Goal: Use online tool/utility: Use online tool/utility

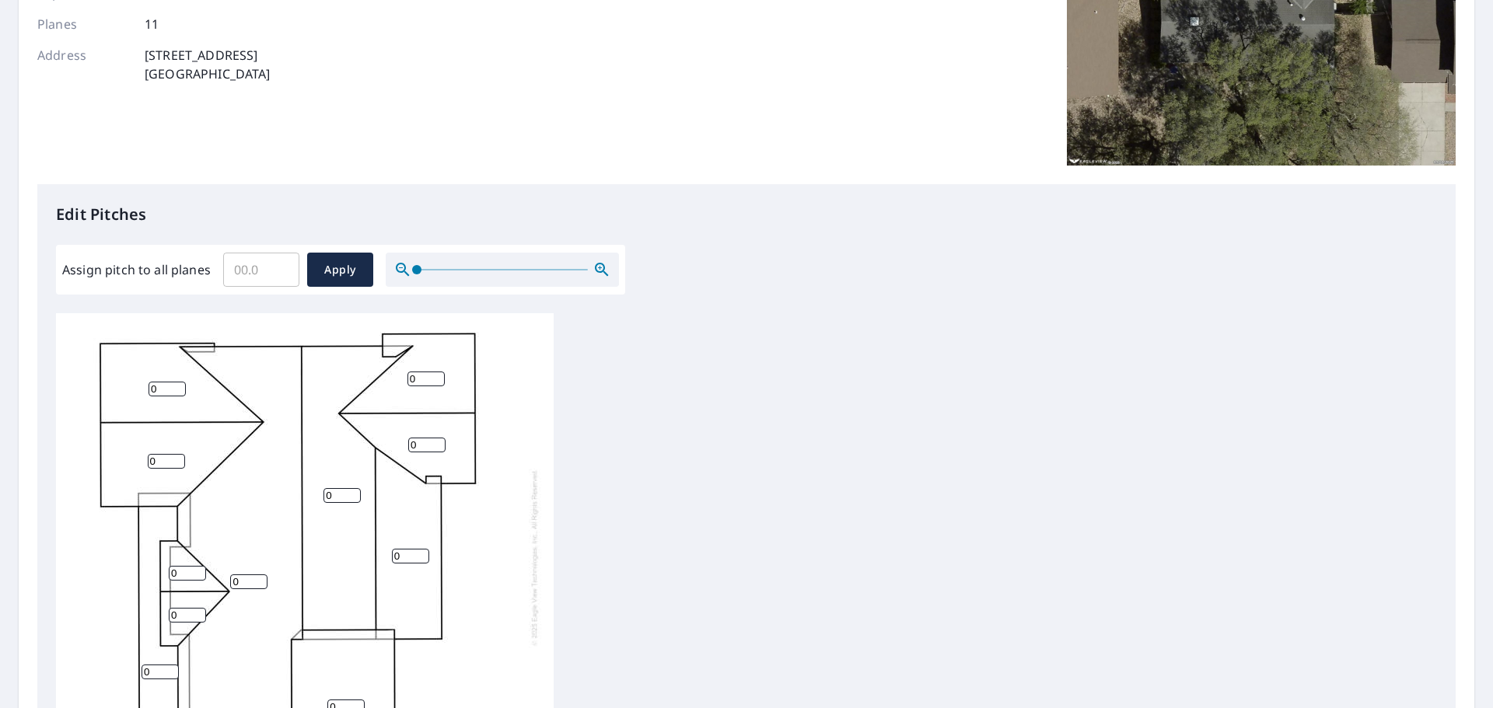
scroll to position [16, 0]
click at [413, 529] on div "0 0 0 0 0 0 0 0 0 0 0" at bounding box center [305, 554] width 498 height 488
click at [345, 485] on input "0" at bounding box center [342, 492] width 37 height 15
drag, startPoint x: 343, startPoint y: 478, endPoint x: 278, endPoint y: 478, distance: 65.3
click at [278, 478] on div "0 05 0 0 0 0 0 0 0 0 0" at bounding box center [305, 554] width 498 height 488
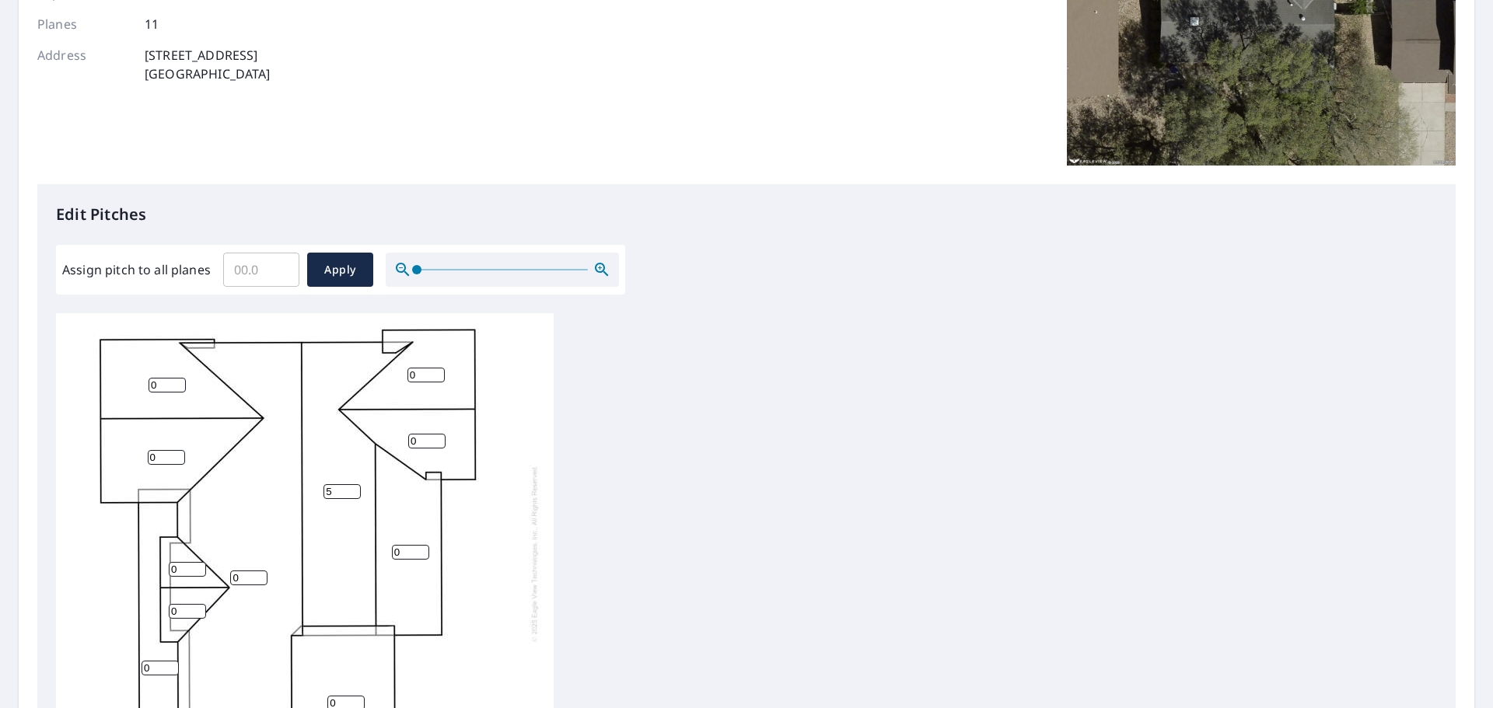
type input "5"
click at [412, 547] on input "0" at bounding box center [410, 552] width 37 height 15
drag, startPoint x: 412, startPoint y: 547, endPoint x: 359, endPoint y: 547, distance: 53.7
click at [359, 547] on div "0 5 0 0 0 0 0 0 0 0 0" at bounding box center [305, 554] width 498 height 488
type input "4"
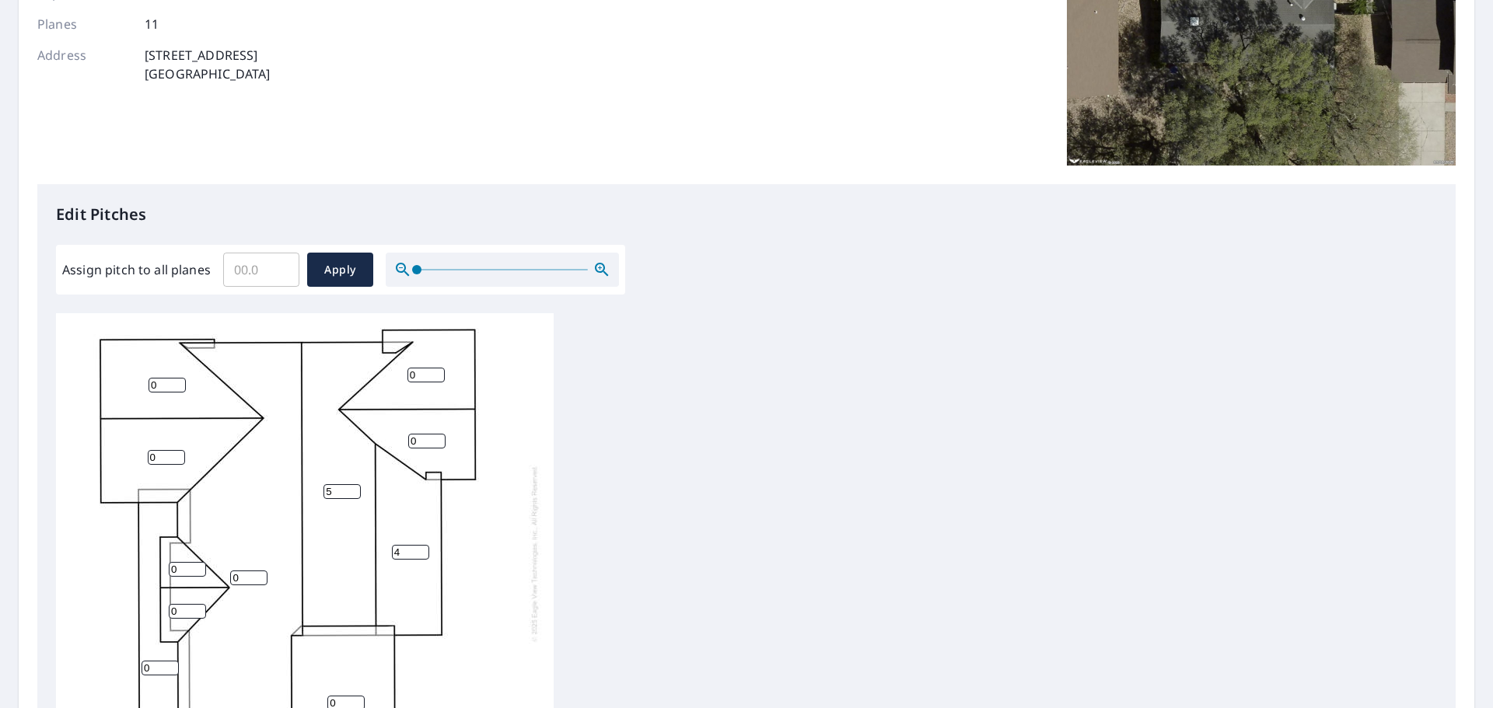
click at [408, 372] on div "0 5 0 0 4 0 0 0 0 0 0" at bounding box center [305, 554] width 498 height 488
click at [423, 368] on input "0" at bounding box center [426, 375] width 37 height 15
type input "05"
click at [426, 434] on input "0" at bounding box center [426, 441] width 37 height 15
type input "05"
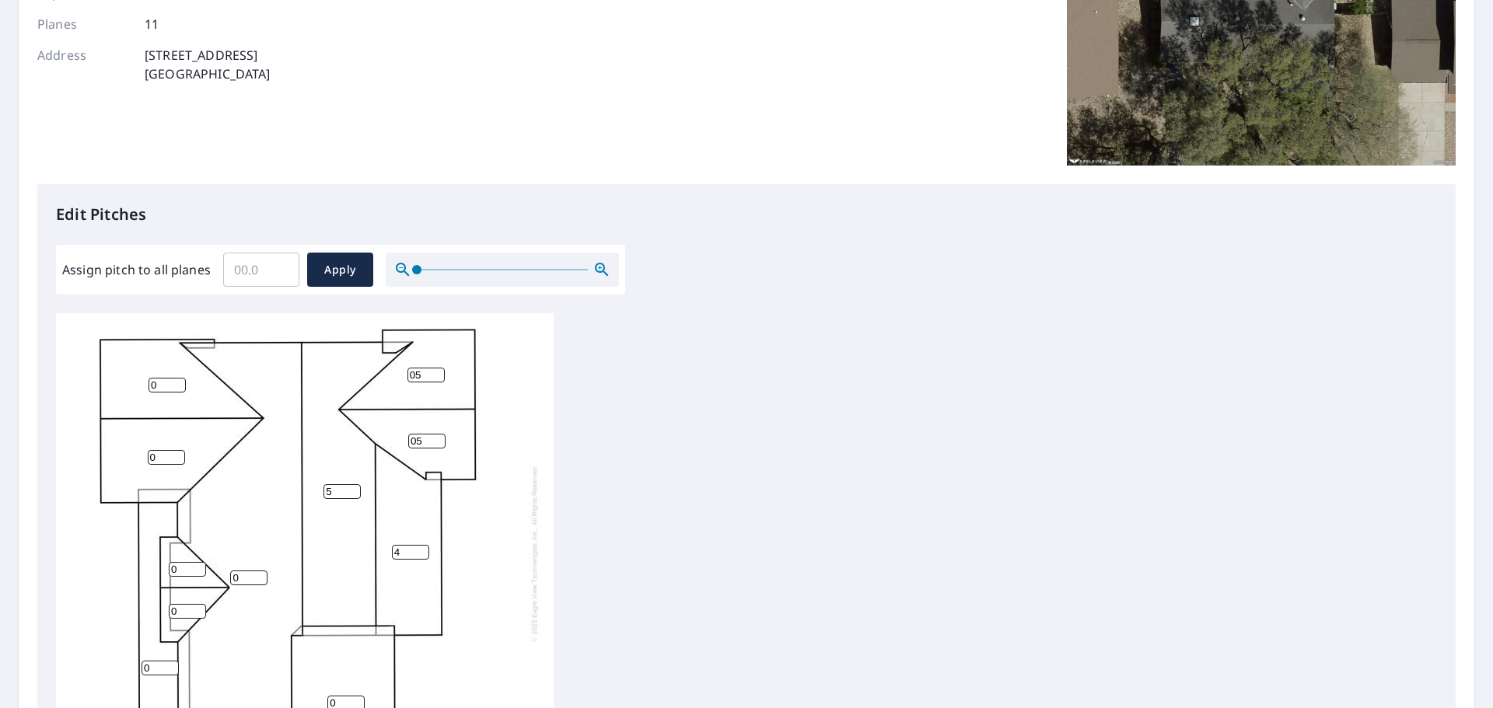
drag, startPoint x: 422, startPoint y: 363, endPoint x: 372, endPoint y: 369, distance: 50.1
click at [372, 369] on div "0 5 0 0 4 0 0 05 05 0 0" at bounding box center [305, 554] width 498 height 488
type input "5"
drag, startPoint x: 422, startPoint y: 428, endPoint x: 297, endPoint y: 427, distance: 124.4
click at [297, 427] on div "0 5 0 0 4 0 0 5 05 0 0" at bounding box center [305, 554] width 498 height 488
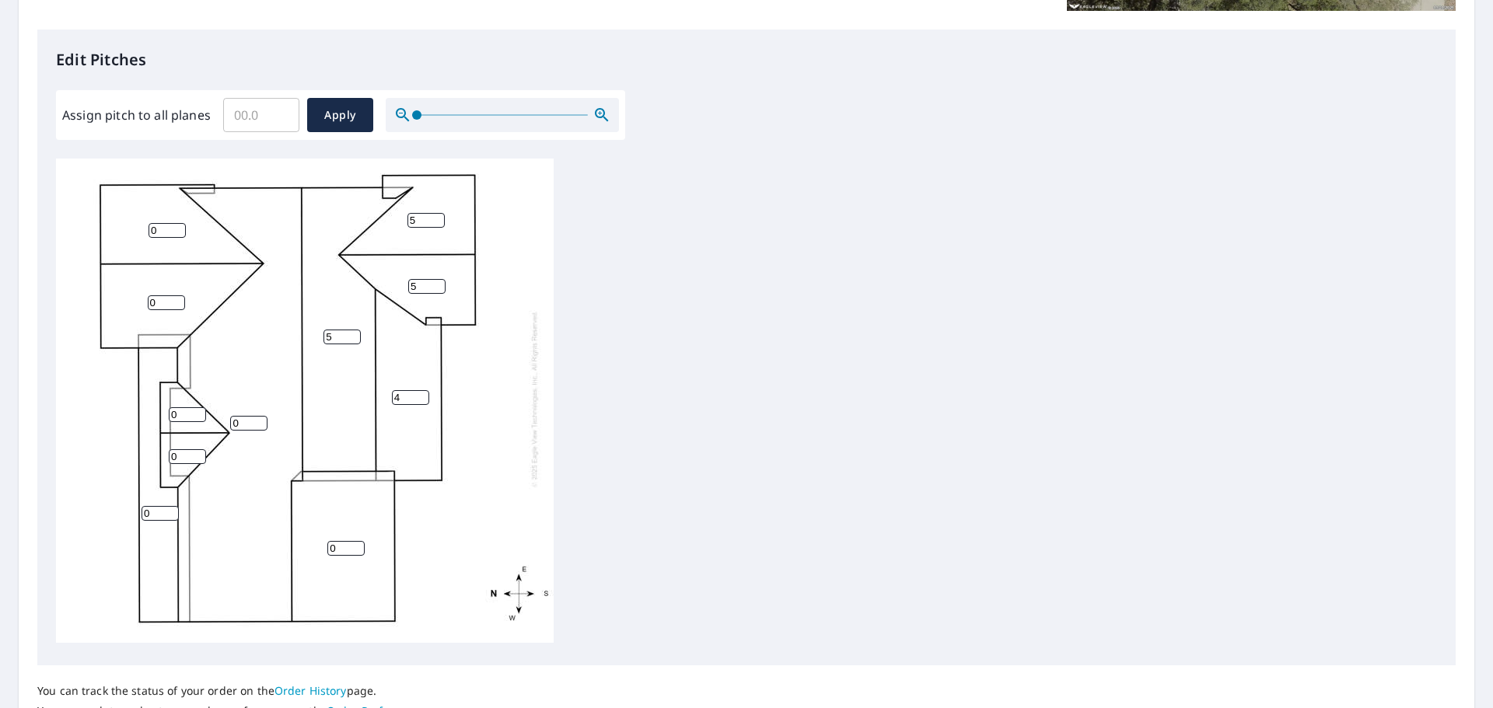
scroll to position [389, 0]
type input "5"
drag, startPoint x: 335, startPoint y: 537, endPoint x: 292, endPoint y: 534, distance: 42.9
click at [297, 536] on div "0 5 0 0 4 0 0 5 5 0 0" at bounding box center [305, 398] width 498 height 488
type input "5"
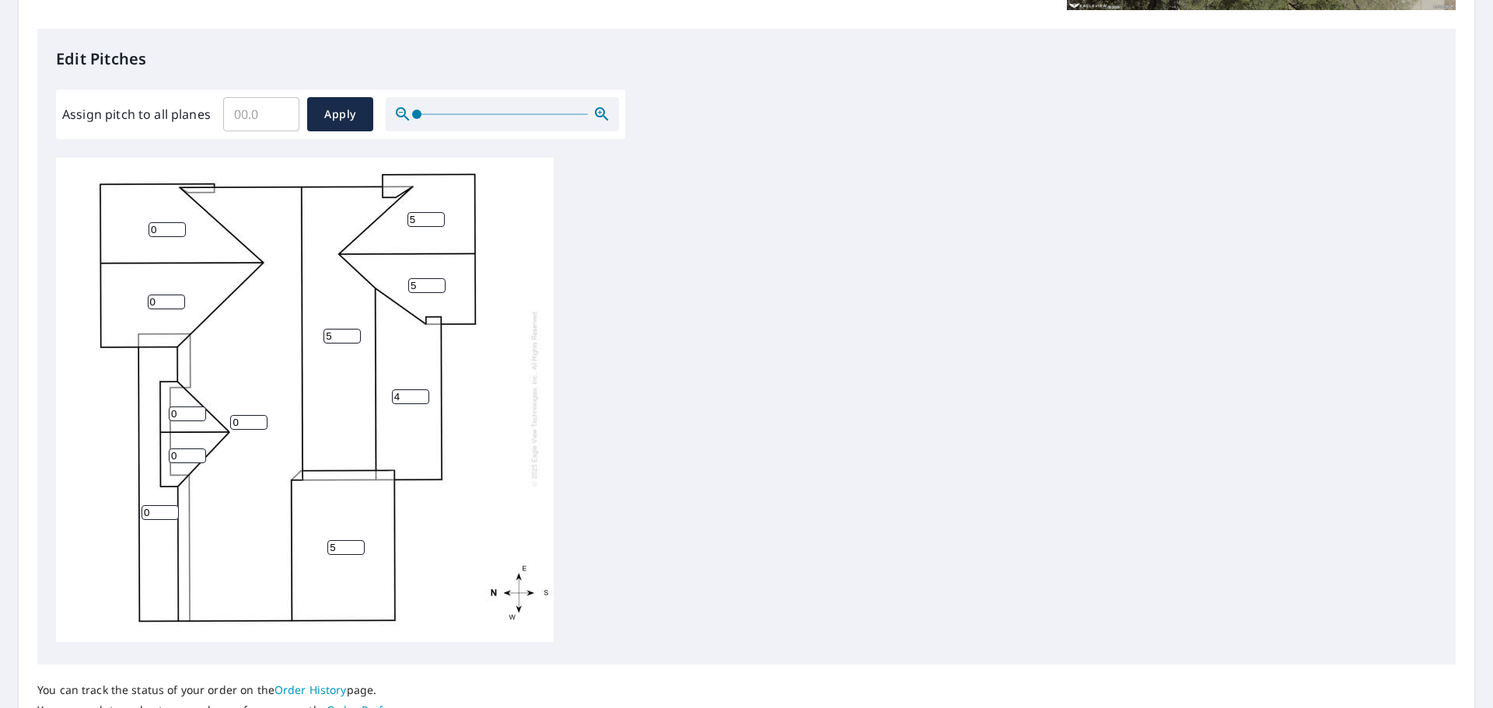
click at [142, 506] on input "0" at bounding box center [160, 513] width 37 height 15
drag, startPoint x: 152, startPoint y: 506, endPoint x: 106, endPoint y: 499, distance: 46.4
click at [110, 502] on div "0 5 5 0 4 0 0 5 5 0 0" at bounding box center [305, 398] width 498 height 488
drag, startPoint x: 189, startPoint y: 446, endPoint x: 173, endPoint y: 446, distance: 16.4
click at [173, 449] on input "0" at bounding box center [187, 456] width 37 height 15
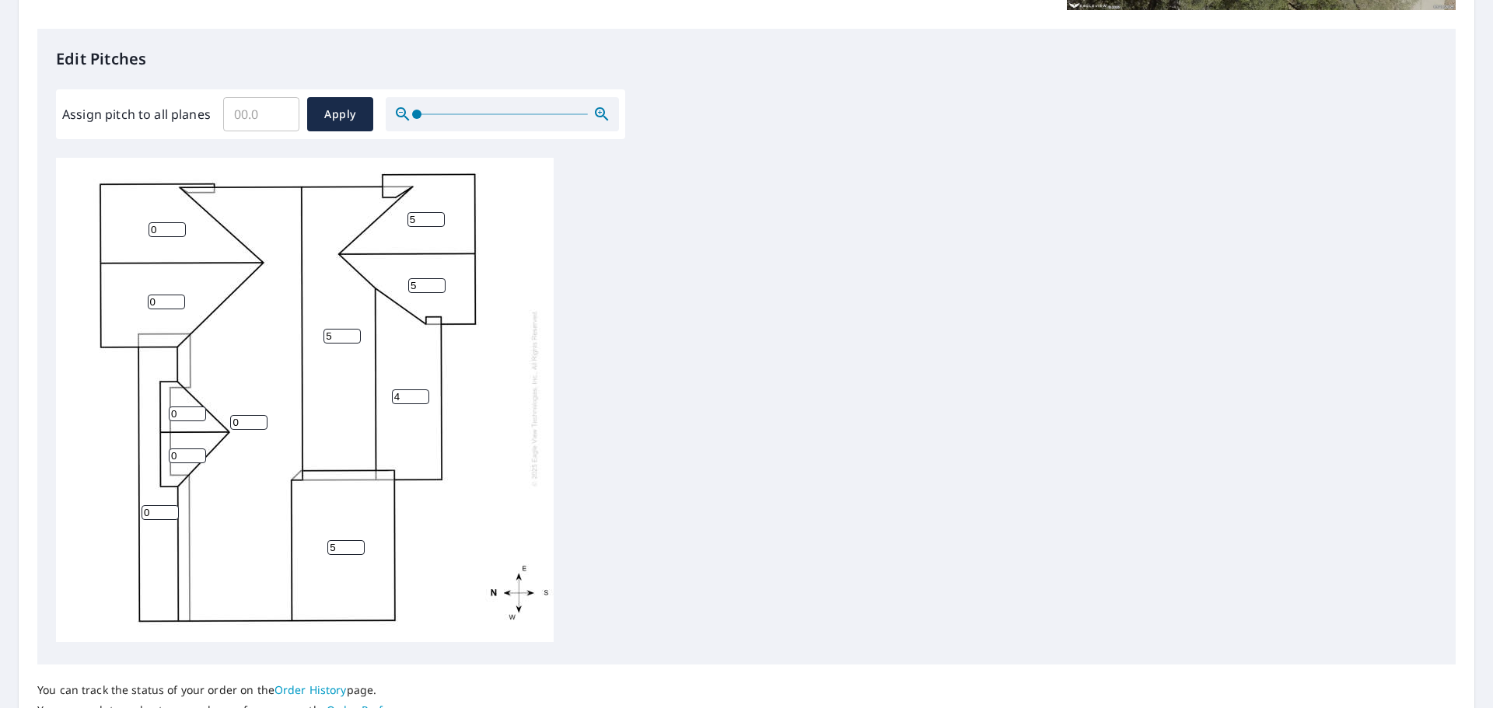
drag, startPoint x: 163, startPoint y: 495, endPoint x: 110, endPoint y: 495, distance: 52.1
click at [116, 495] on div "0 5 5 0 4 0 0 5 5 0 0" at bounding box center [305, 398] width 498 height 488
drag, startPoint x: 153, startPoint y: 502, endPoint x: 107, endPoint y: 501, distance: 45.9
click at [107, 501] on div "0 5 5 1 4 0 0 5 5 0 0" at bounding box center [305, 398] width 498 height 488
type input "0"
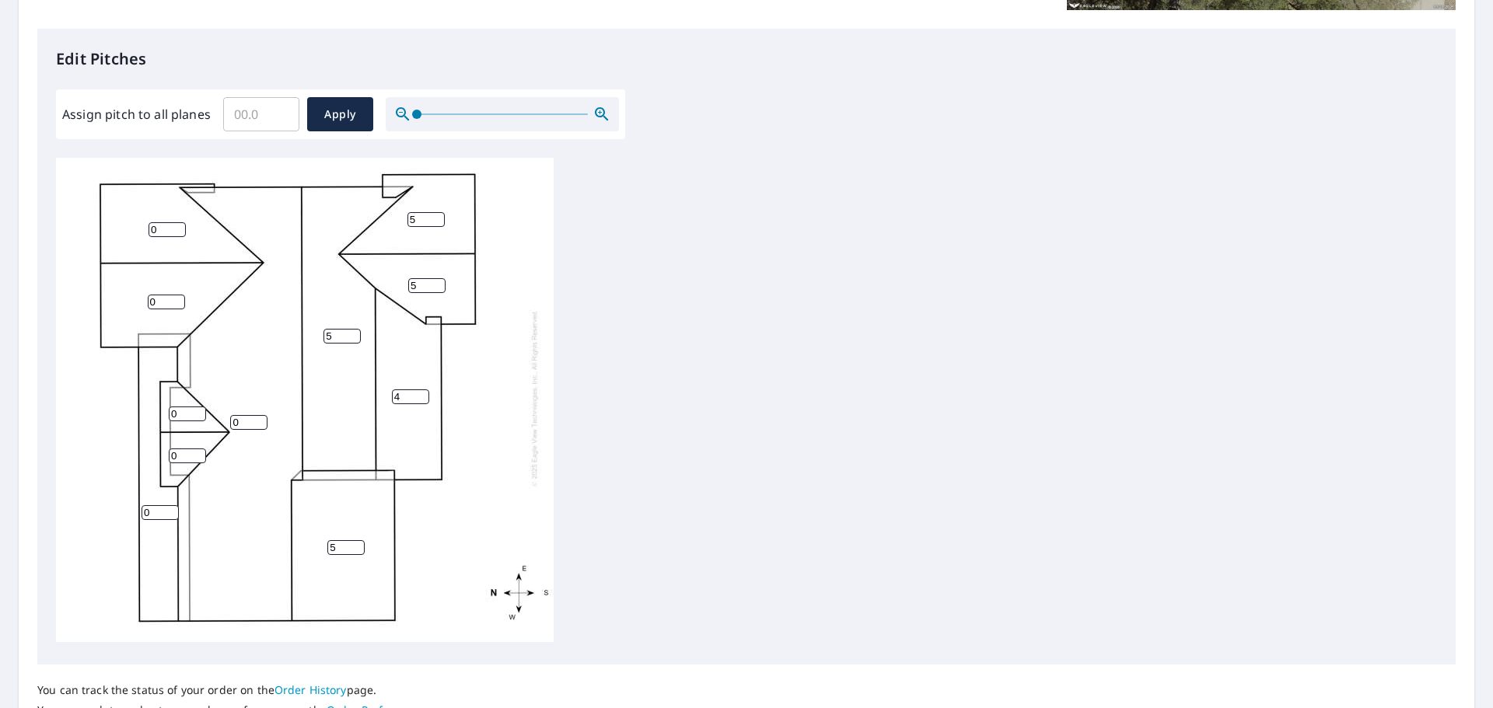
drag, startPoint x: 188, startPoint y: 447, endPoint x: 145, endPoint y: 445, distance: 43.6
click at [145, 445] on div "0 5 5 0 4 0 0 5 5 0 0" at bounding box center [305, 398] width 498 height 488
type input "5"
drag, startPoint x: 185, startPoint y: 402, endPoint x: 114, endPoint y: 400, distance: 70.8
click at [113, 400] on div "0 5 5 0 4 0 0 5 5 5 0" at bounding box center [305, 398] width 498 height 488
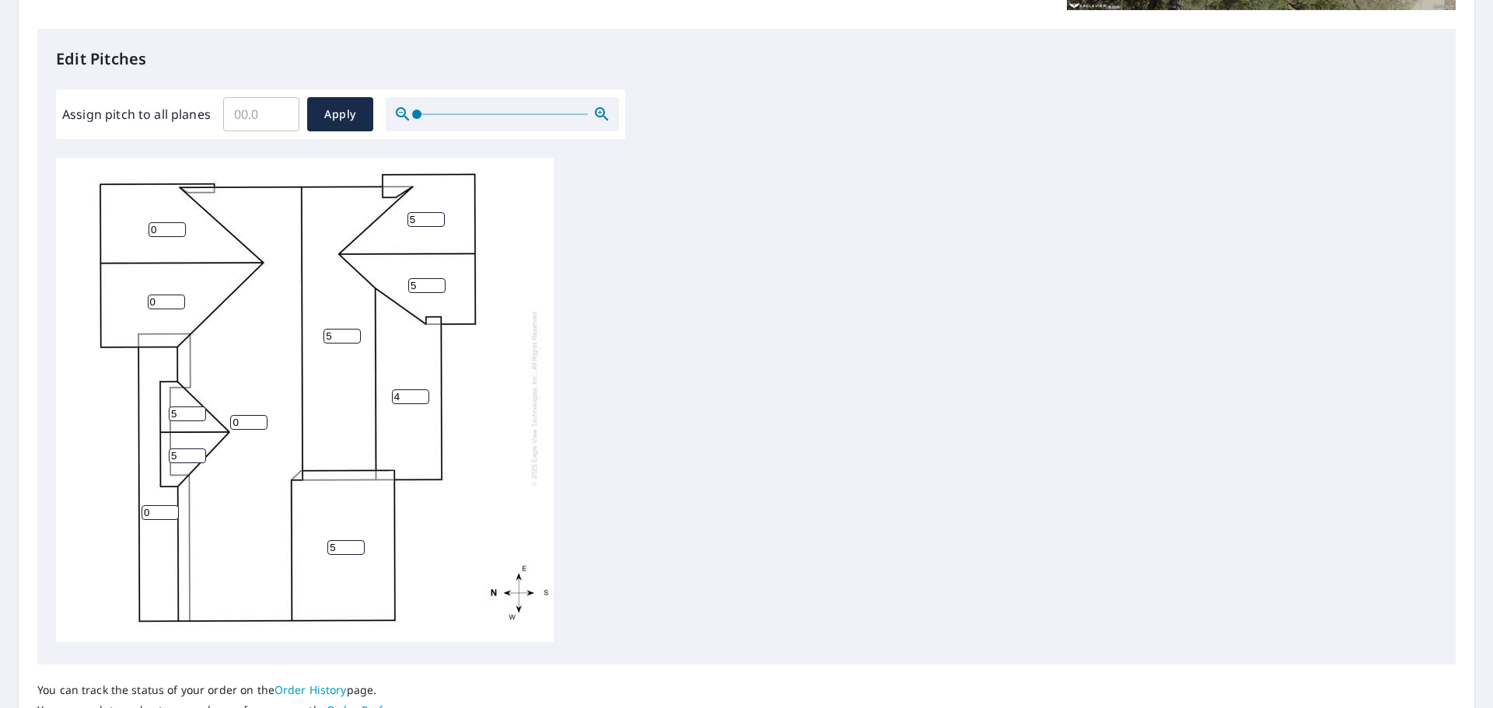
type input "5"
drag, startPoint x: 248, startPoint y: 406, endPoint x: 214, endPoint y: 404, distance: 34.3
click at [215, 406] on div "5 5 5 0 4 0 0 5 5 5 5" at bounding box center [305, 398] width 498 height 488
type input "5"
drag, startPoint x: 348, startPoint y: 326, endPoint x: 325, endPoint y: 325, distance: 22.6
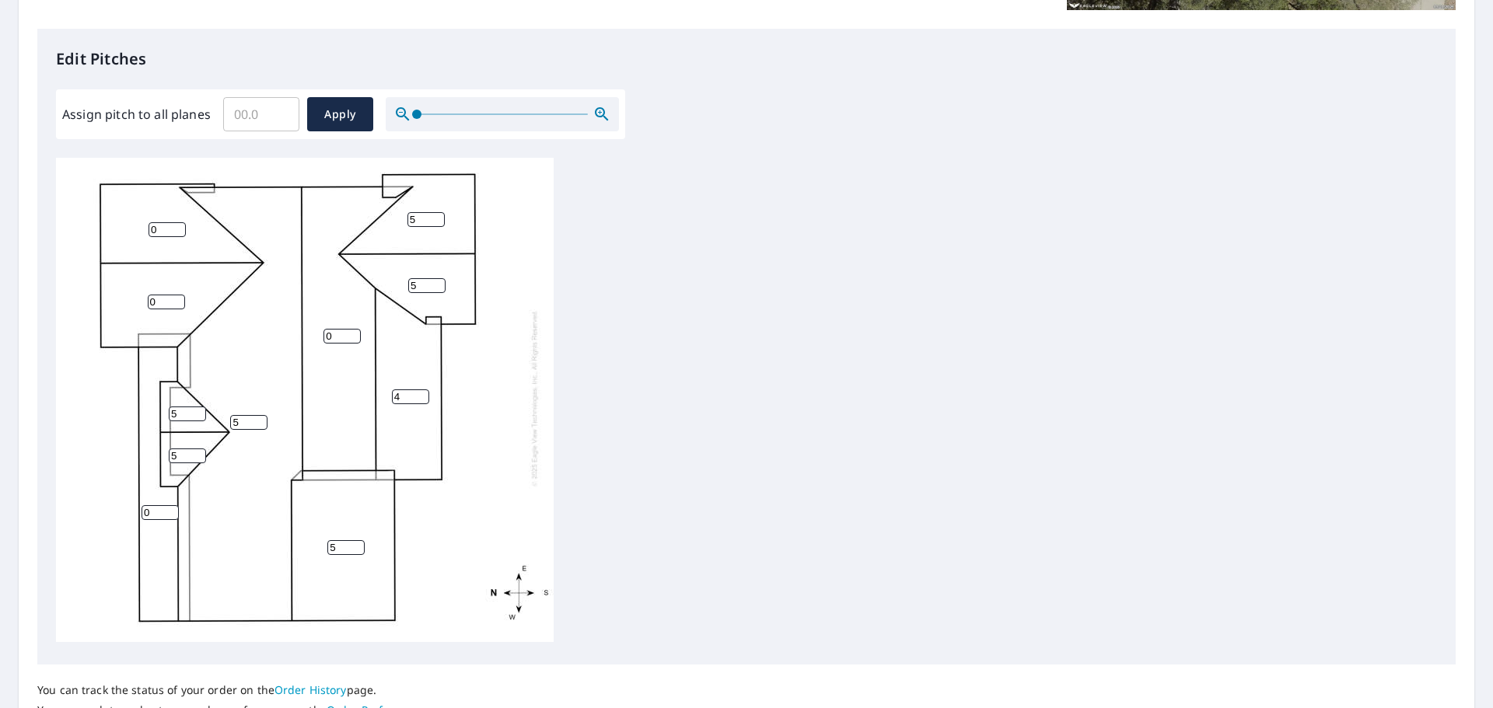
click at [325, 329] on input "0" at bounding box center [342, 336] width 37 height 15
drag, startPoint x: 335, startPoint y: 324, endPoint x: 277, endPoint y: 324, distance: 58.3
click at [277, 324] on div "5 0 5 0 4 0 0 5 5 5 5" at bounding box center [305, 398] width 498 height 488
type input "4"
drag, startPoint x: 246, startPoint y: 411, endPoint x: 212, endPoint y: 411, distance: 33.4
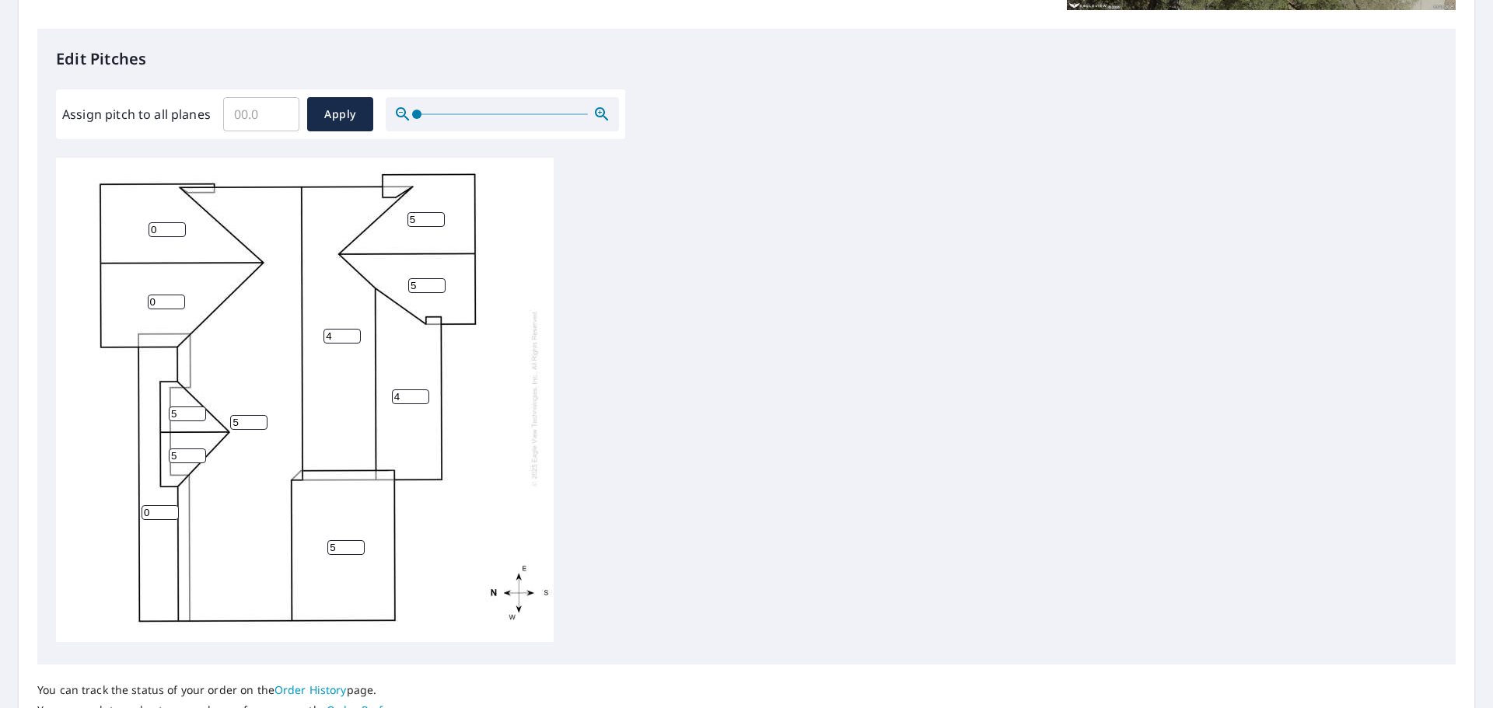
click at [212, 411] on div "5 4 5 0 4 0 0 5 5 5 5" at bounding box center [305, 398] width 498 height 488
type input "4"
click at [173, 449] on input "5" at bounding box center [187, 456] width 37 height 15
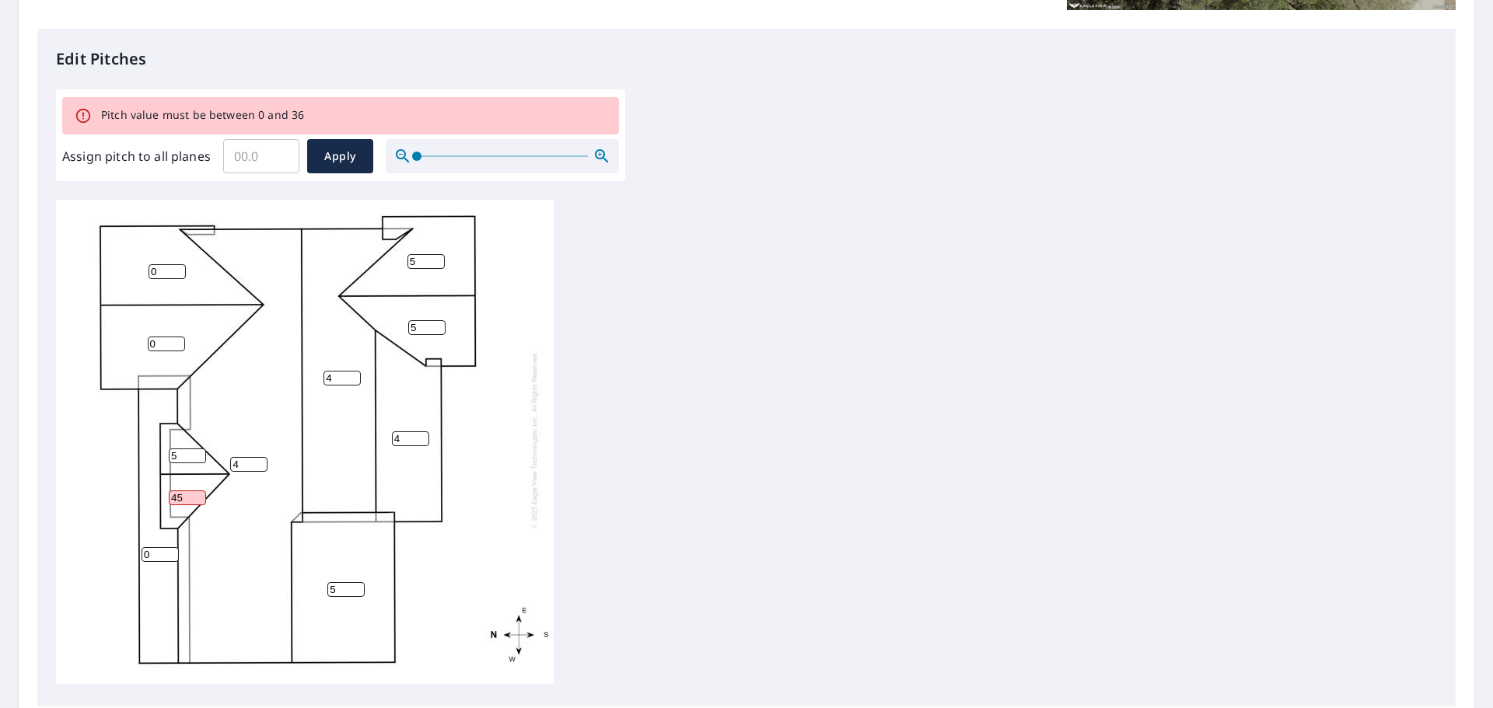
type input "45"
click at [177, 449] on input "5" at bounding box center [187, 456] width 37 height 15
type input "54"
drag, startPoint x: 183, startPoint y: 485, endPoint x: 115, endPoint y: 483, distance: 67.7
click at [115, 483] on div "4 4 5 0 4 0 0 5 5 45 54" at bounding box center [305, 440] width 498 height 488
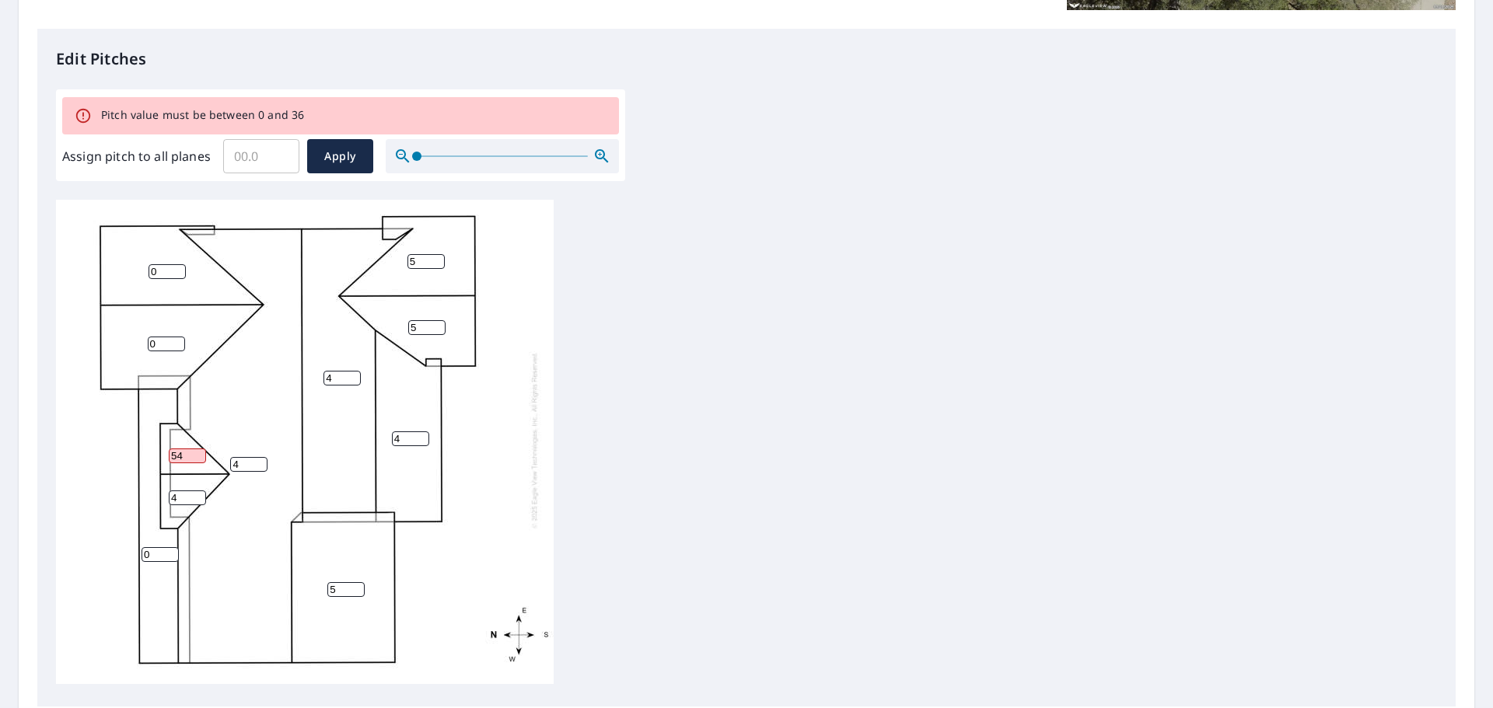
type input "4"
drag, startPoint x: 186, startPoint y: 444, endPoint x: 165, endPoint y: 443, distance: 21.0
click at [165, 443] on div "4 4 5 0 4 0 0 5 5 4 54" at bounding box center [305, 440] width 498 height 488
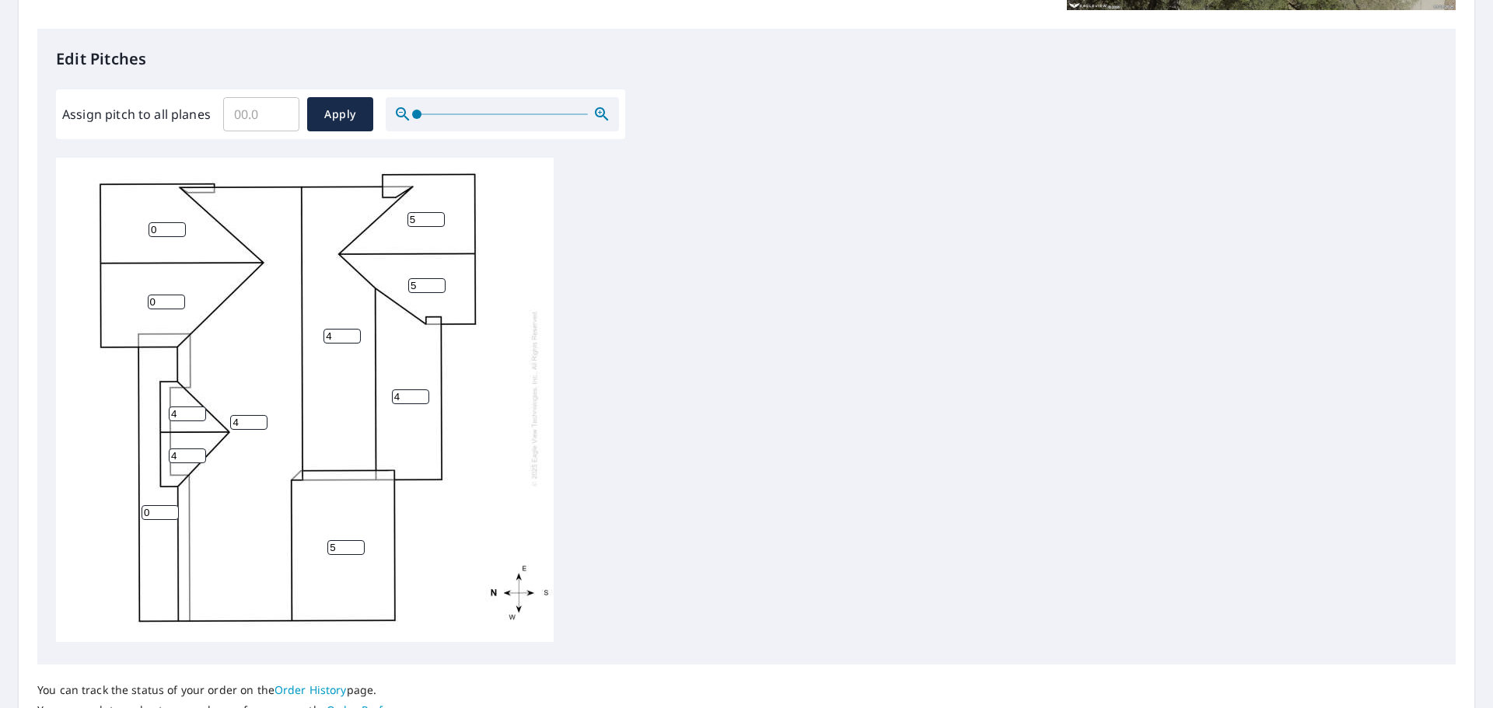
type input "4"
drag, startPoint x: 159, startPoint y: 288, endPoint x: 115, endPoint y: 287, distance: 44.3
click at [115, 287] on div "4 4 5 0 4 0 0 5 5 4 4" at bounding box center [305, 398] width 498 height 488
type input "4"
drag, startPoint x: 166, startPoint y: 209, endPoint x: 146, endPoint y: 212, distance: 19.6
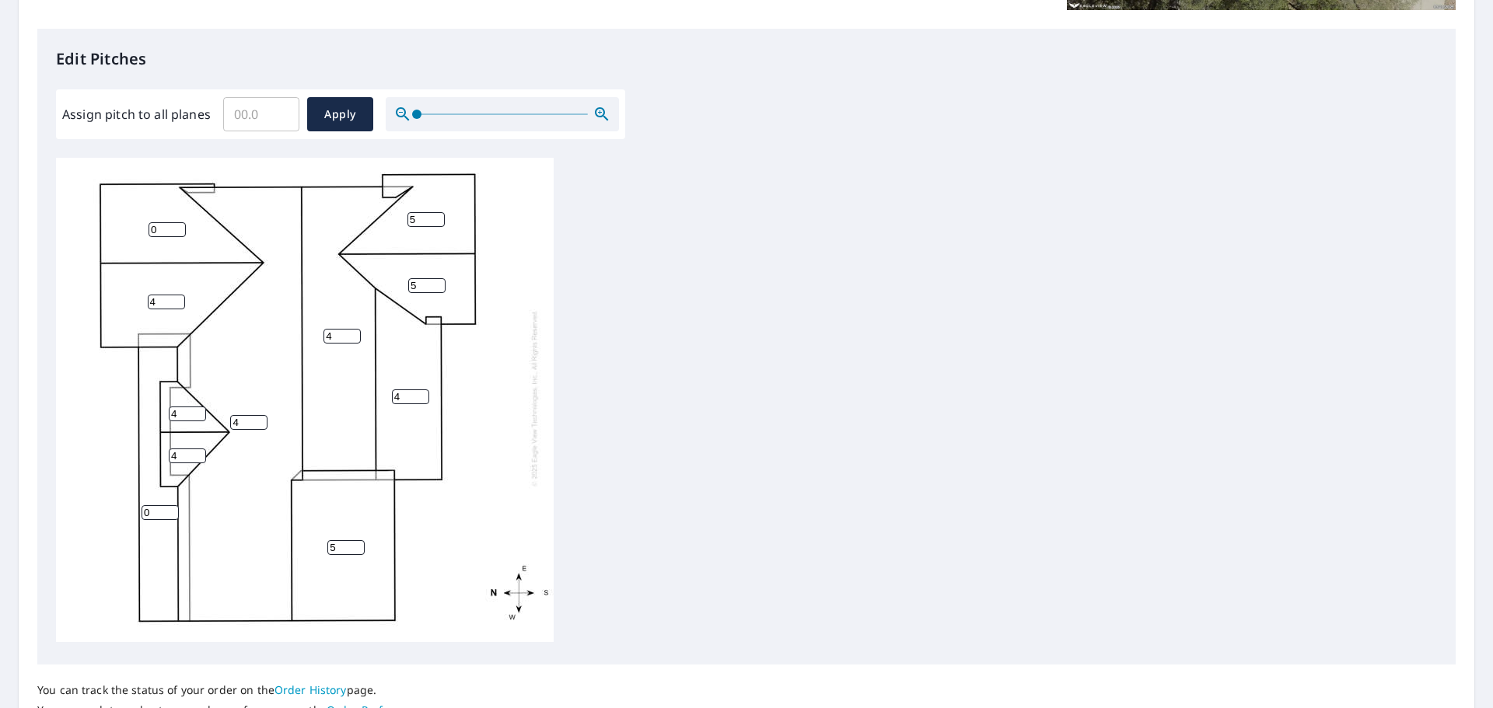
click at [146, 212] on div "4 4 5 0 4 4 0 5 5 4 4" at bounding box center [305, 398] width 498 height 488
drag, startPoint x: 166, startPoint y: 212, endPoint x: 94, endPoint y: 226, distance: 73.5
click at [94, 226] on div "4 4 5 0 4 4 0 5 5 4 4" at bounding box center [305, 398] width 498 height 488
type input "4"
click at [412, 390] on input "4" at bounding box center [410, 397] width 37 height 15
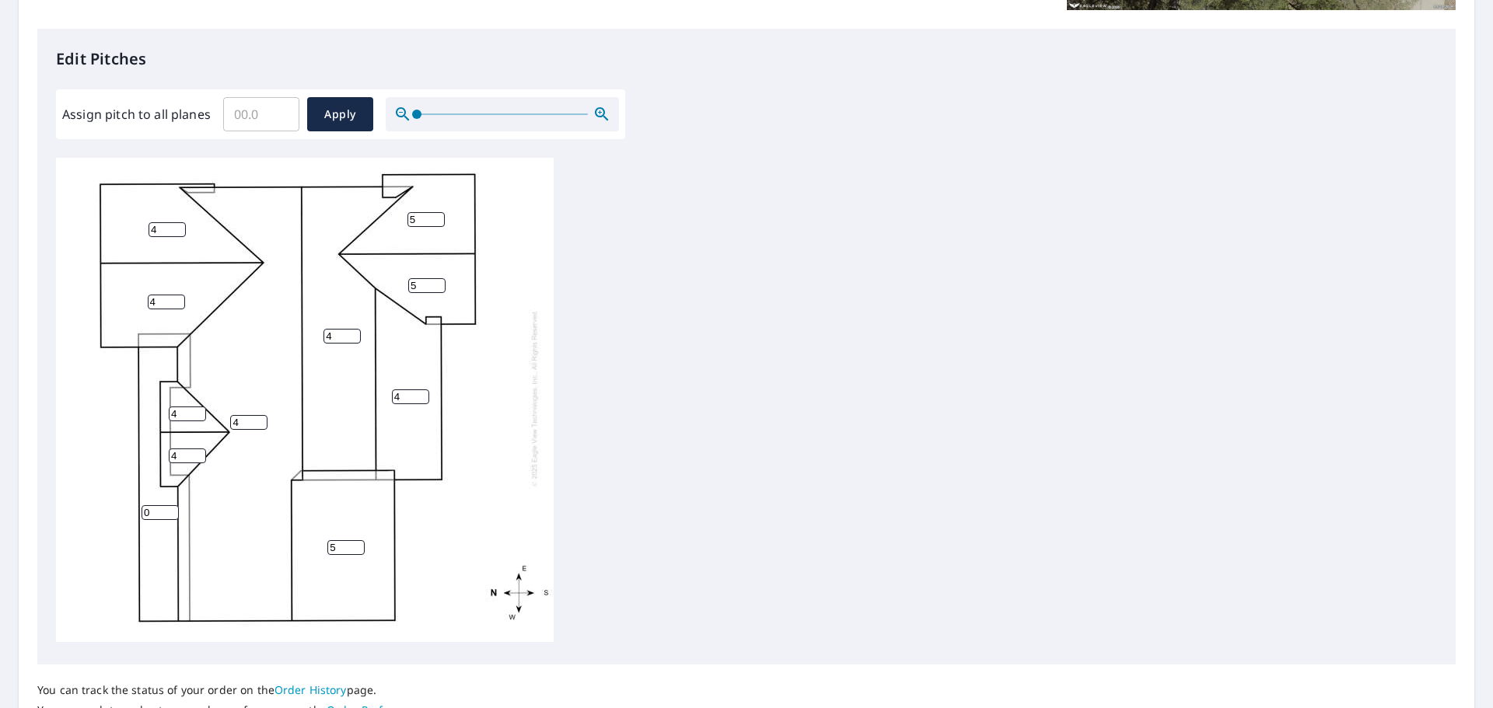
drag, startPoint x: 412, startPoint y: 384, endPoint x: 345, endPoint y: 383, distance: 67.7
click at [345, 383] on div "4 4 5 0 4 4 4 5 5 4 4" at bounding box center [305, 398] width 498 height 488
type input "3"
click at [346, 545] on div "4 4 5 0 3 4 4 5 5 4 4" at bounding box center [305, 398] width 498 height 488
drag, startPoint x: 345, startPoint y: 537, endPoint x: 316, endPoint y: 537, distance: 29.6
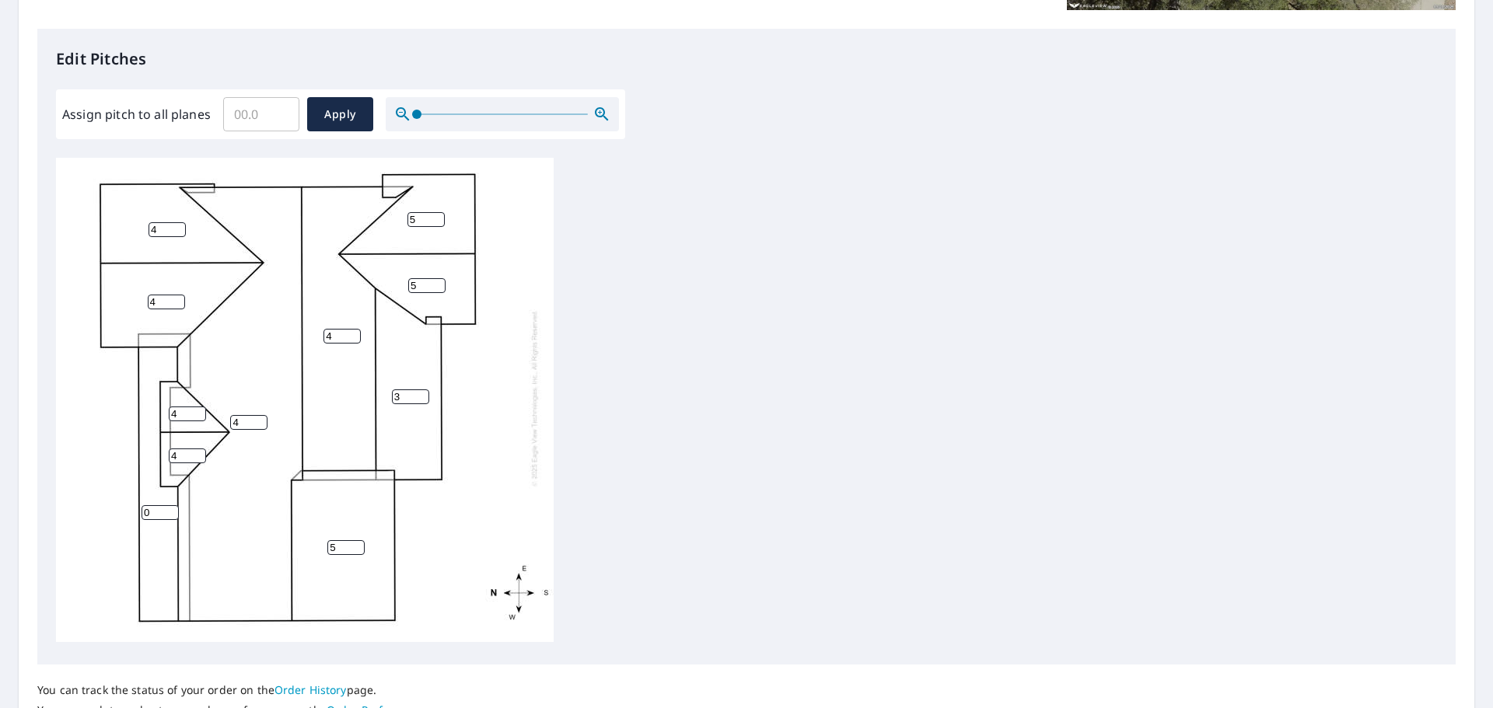
click at [316, 537] on div "4 4 5 0 3 4 4 5 5 4 4" at bounding box center [305, 398] width 498 height 488
type input "4"
drag, startPoint x: 418, startPoint y: 273, endPoint x: 345, endPoint y: 273, distance: 73.1
click at [345, 273] on div "4 4 4 0 3 4 4 5 5 4 4" at bounding box center [305, 398] width 498 height 488
type input "4"
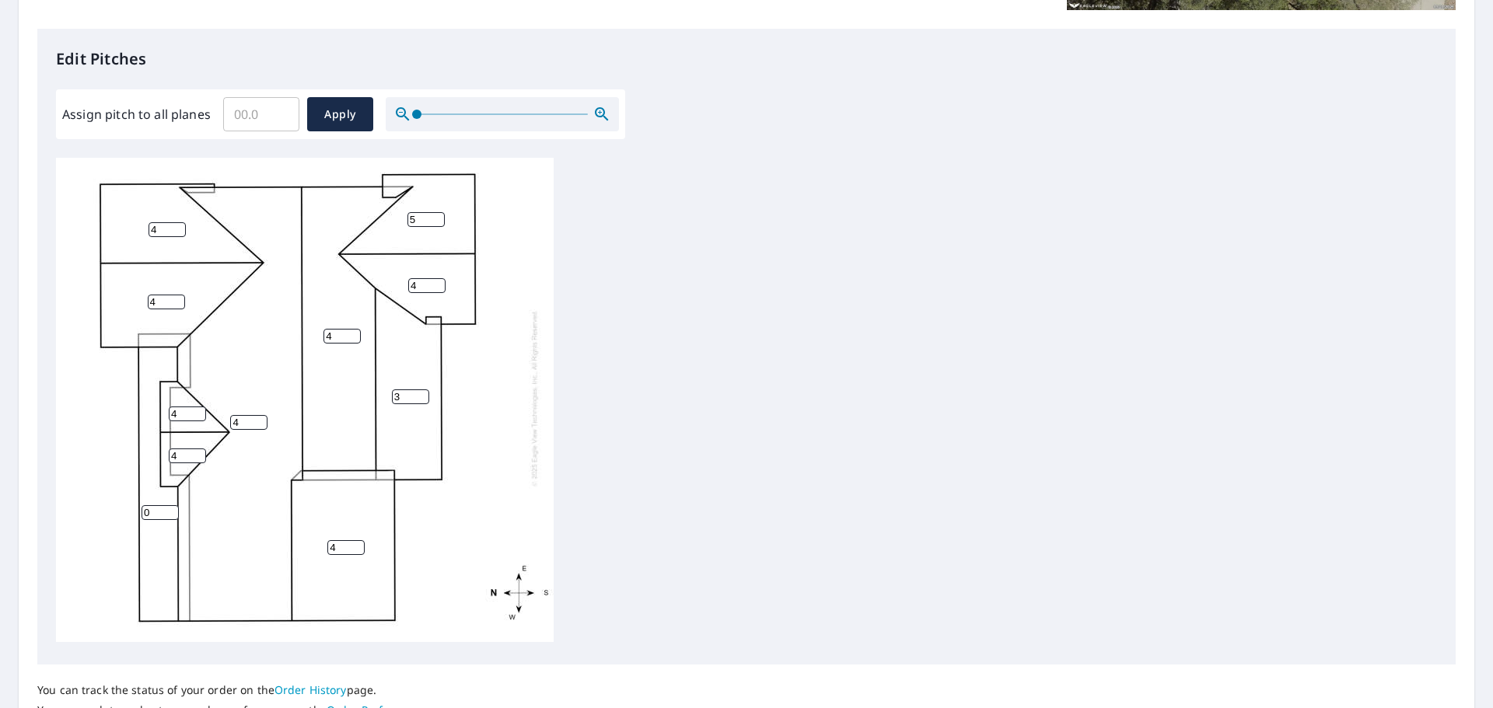
drag, startPoint x: 423, startPoint y: 207, endPoint x: 355, endPoint y: 208, distance: 67.7
click at [355, 208] on div "4 4 4 0 3 4 4 5 4 4 4" at bounding box center [305, 398] width 498 height 488
type input "4"
click at [519, 414] on div "4 4 4 0 3 4 4 4 4 4 4" at bounding box center [305, 398] width 498 height 488
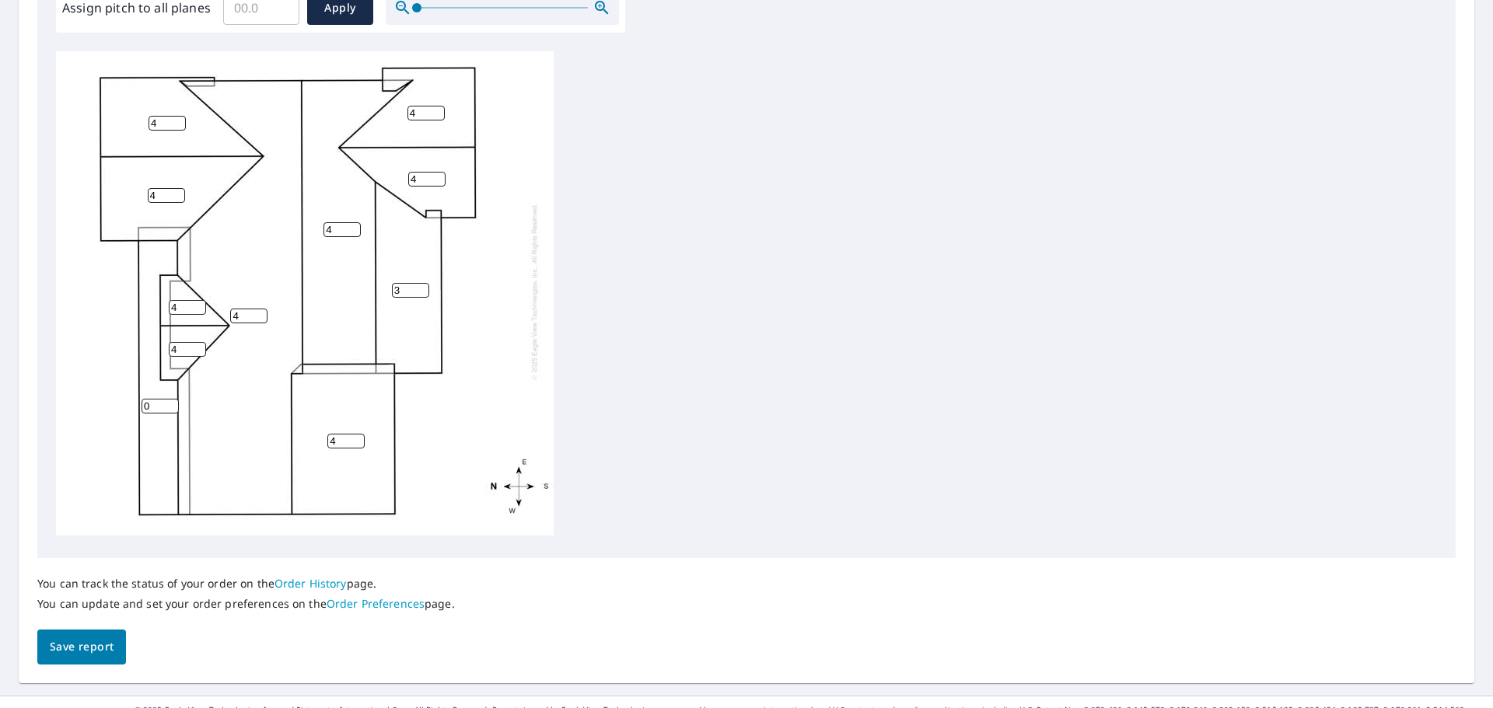
scroll to position [523, 0]
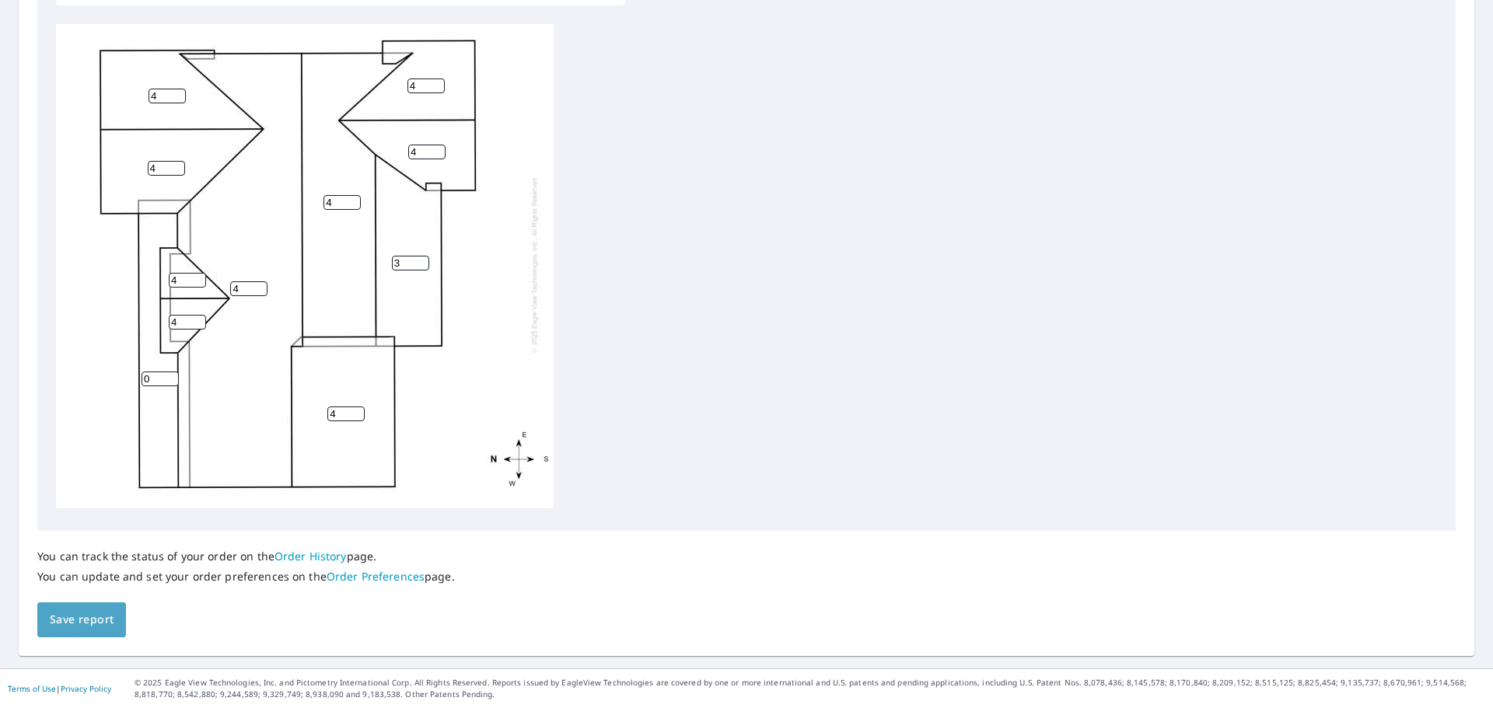
click at [103, 624] on span "Save report" at bounding box center [82, 620] width 64 height 19
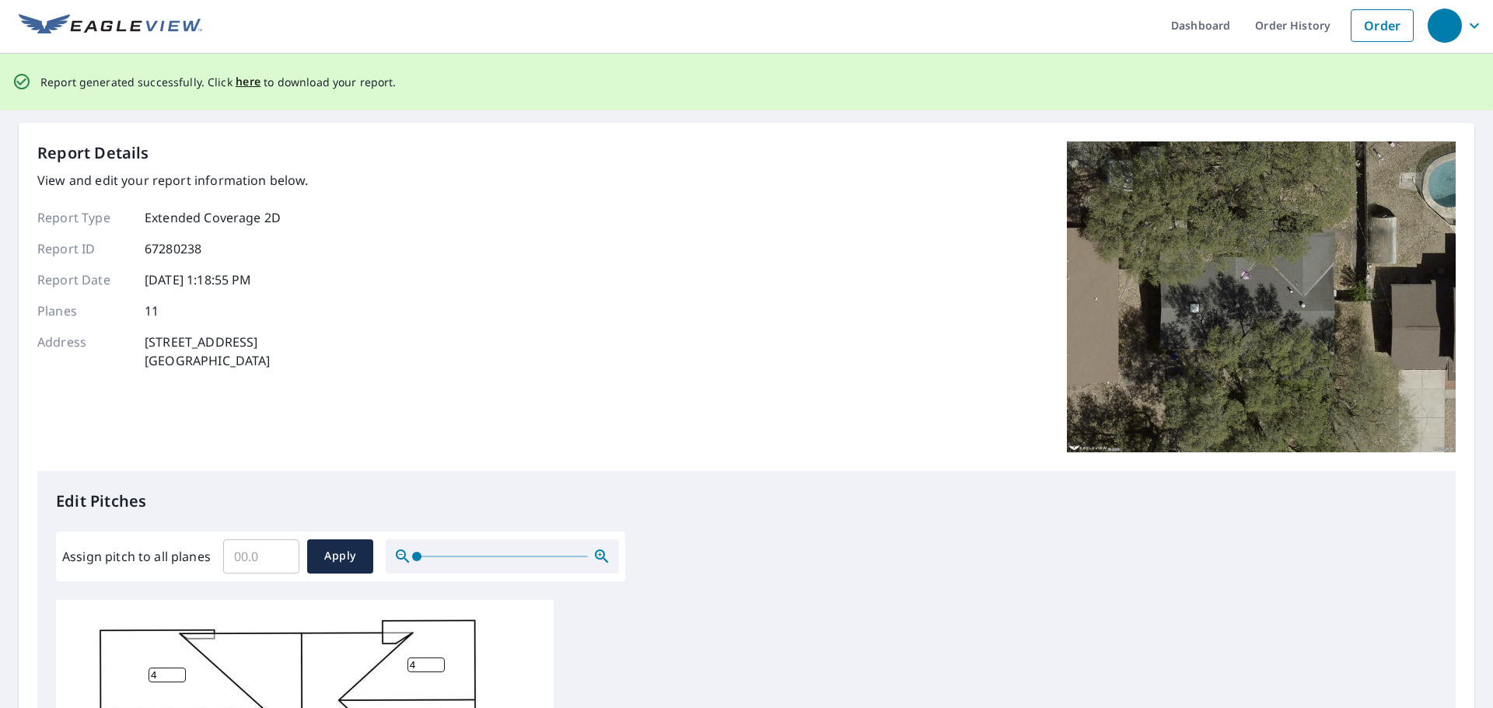
scroll to position [0, 0]
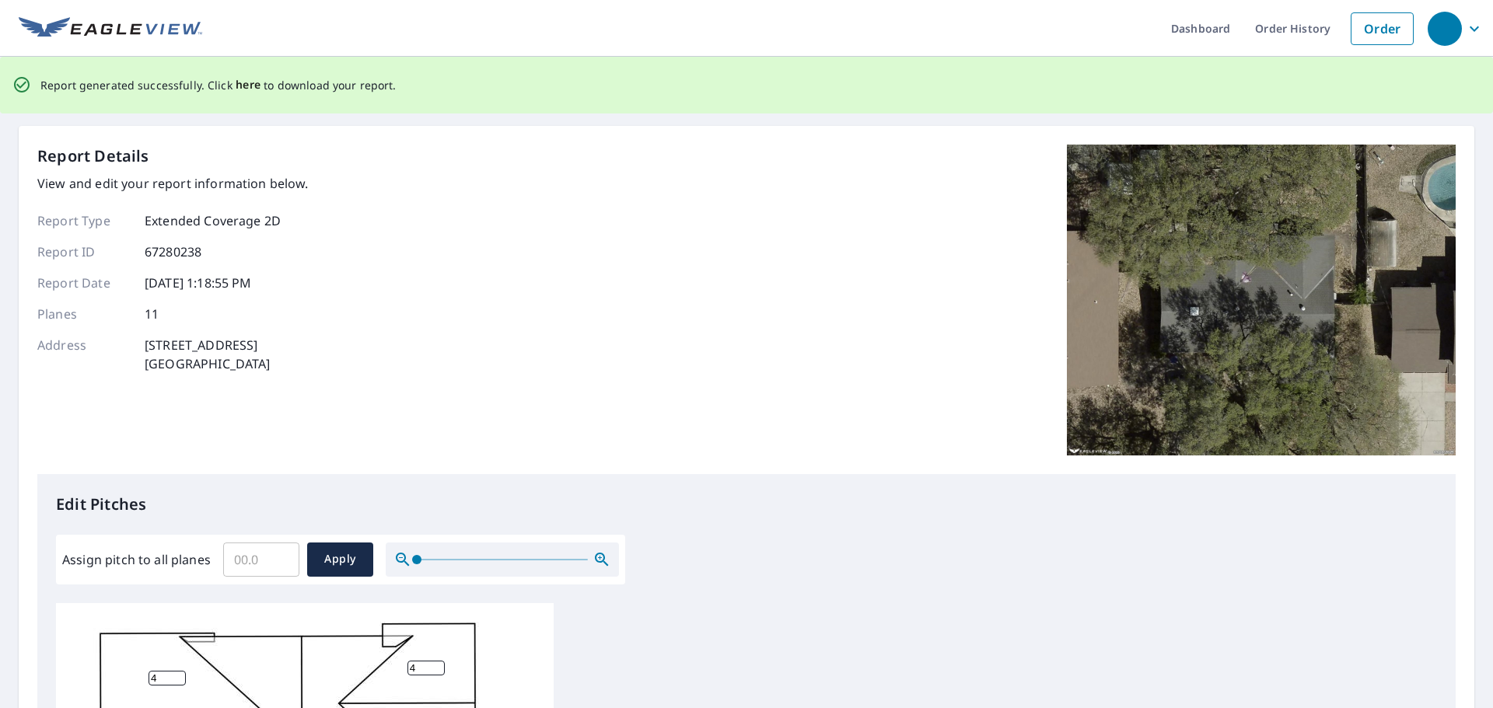
click at [240, 87] on span "here" at bounding box center [249, 84] width 26 height 19
